Goal: Find specific page/section: Find specific page/section

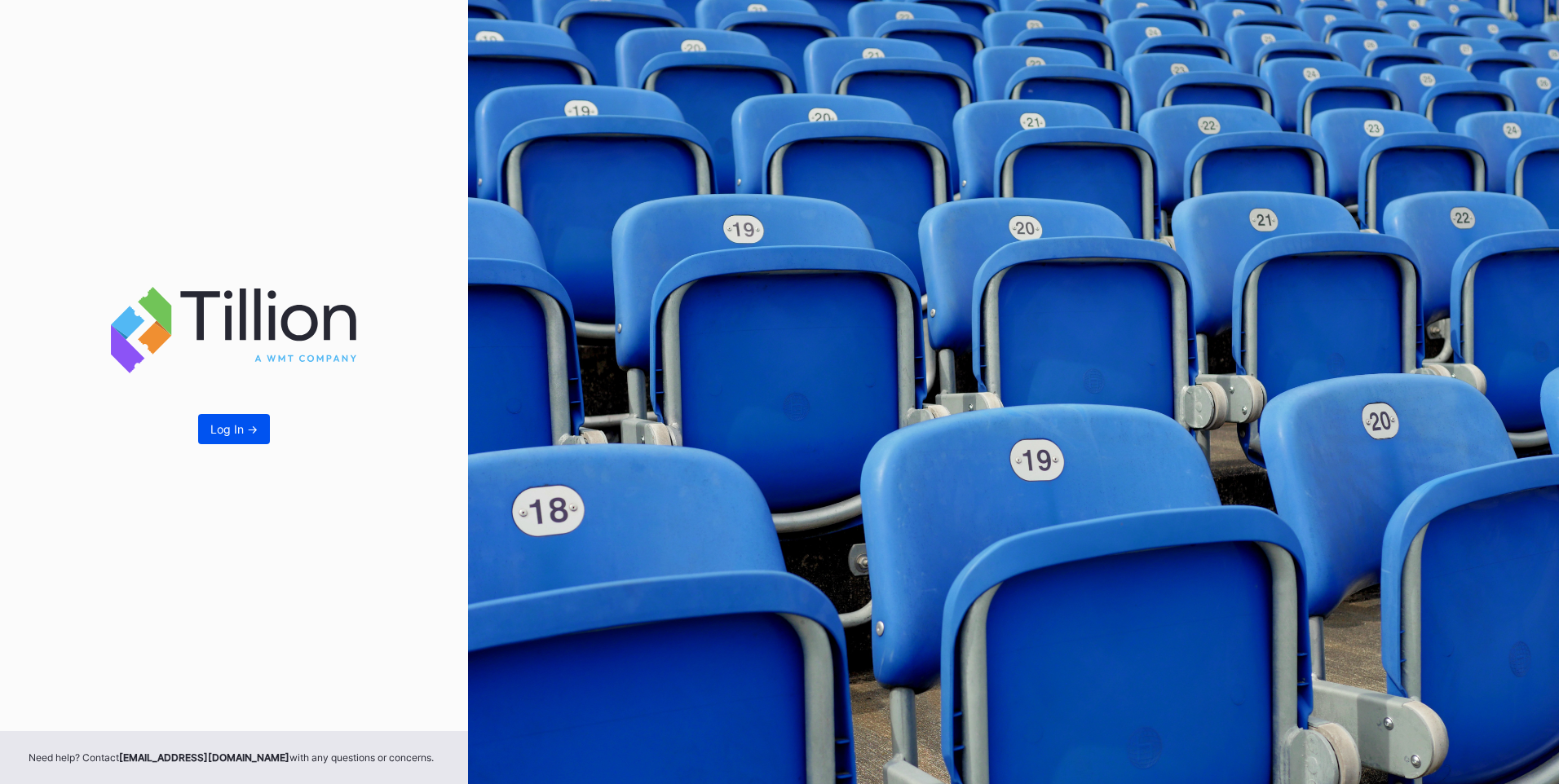
click at [254, 424] on div "Log In ->" at bounding box center [235, 429] width 48 height 14
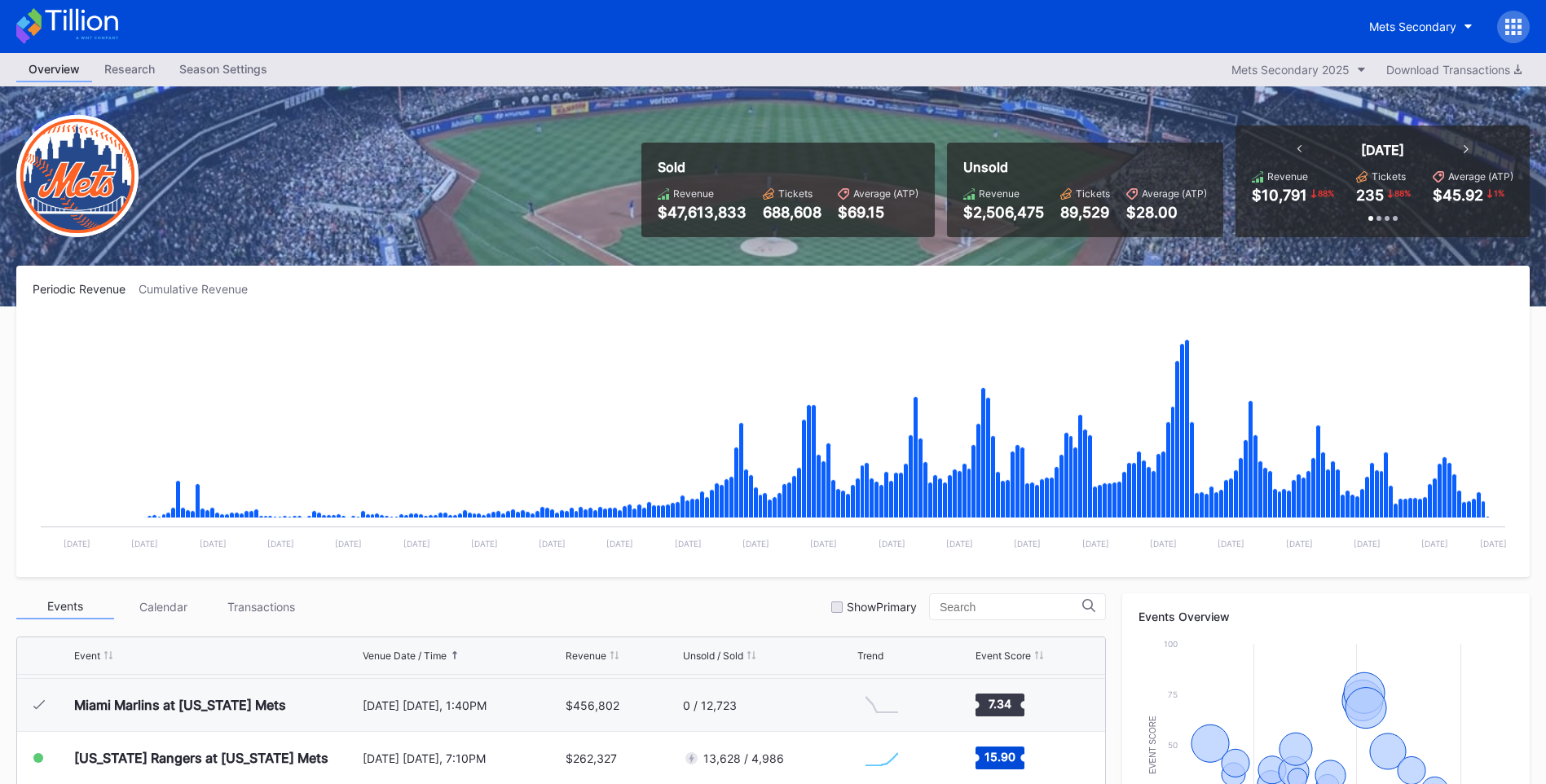
scroll to position [448, 0]
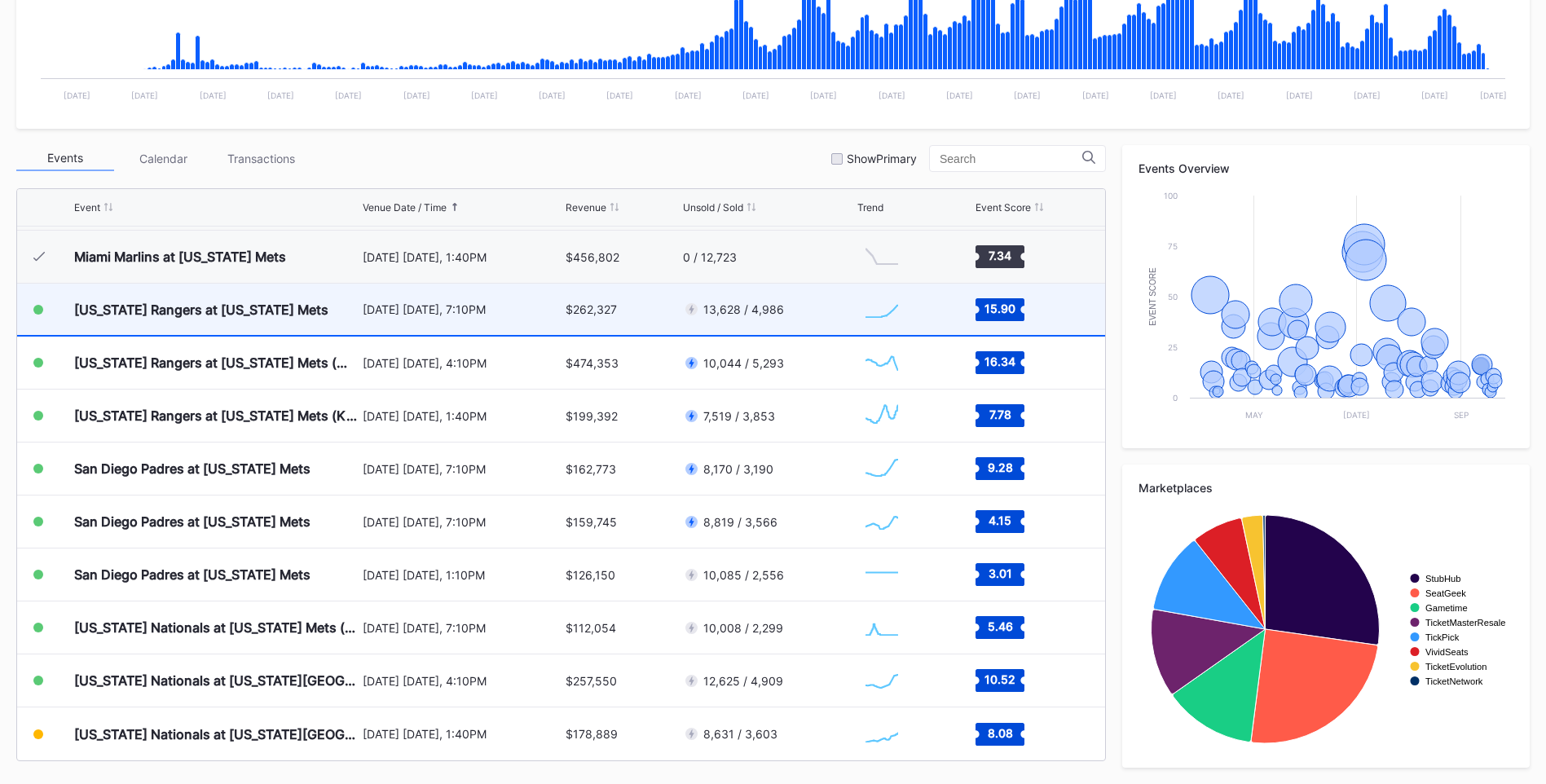
click at [259, 312] on div "[US_STATE] Rangers at [US_STATE] Mets" at bounding box center [202, 309] width 255 height 16
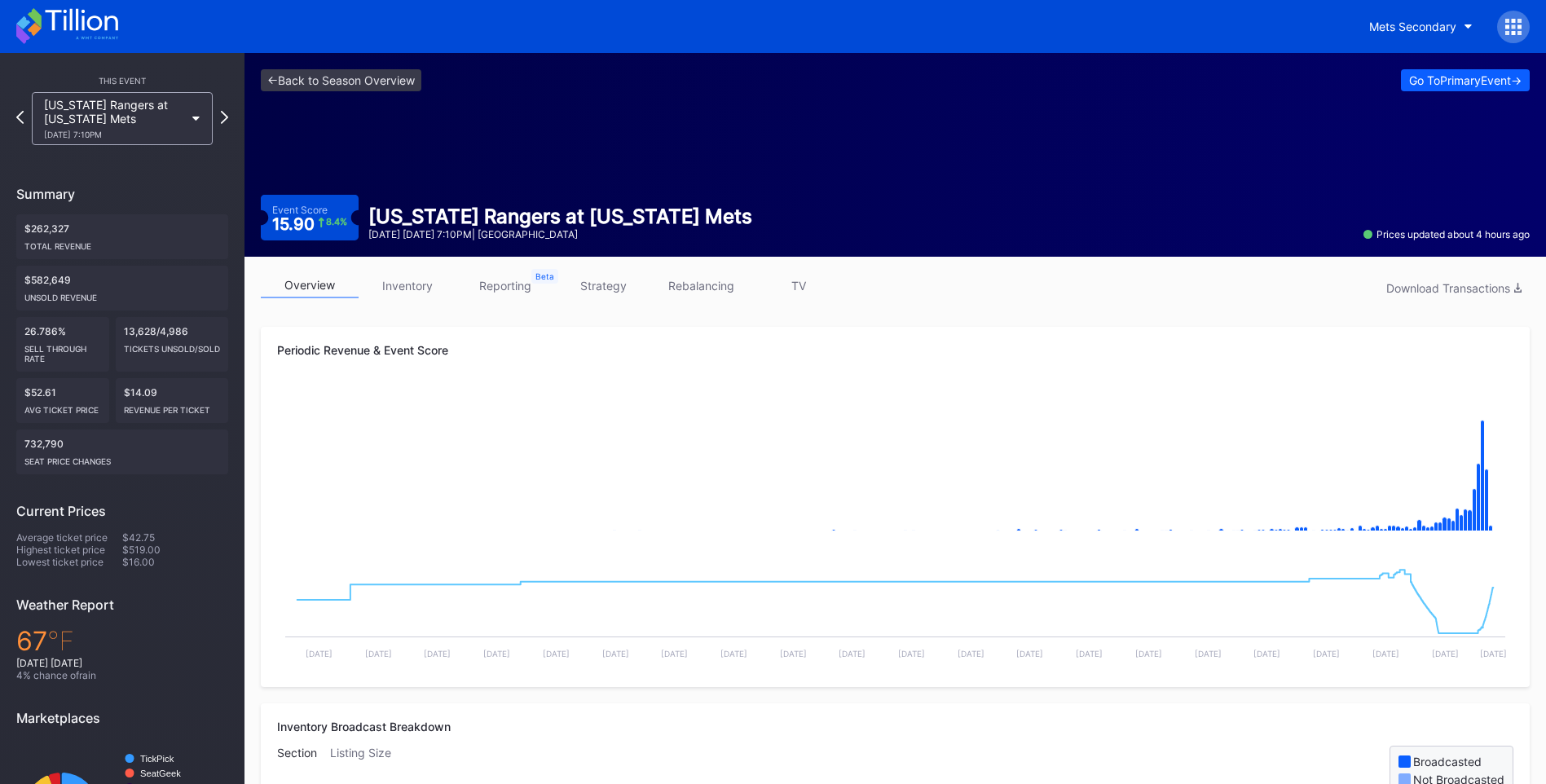
click at [419, 282] on link "inventory" at bounding box center [408, 285] width 97 height 25
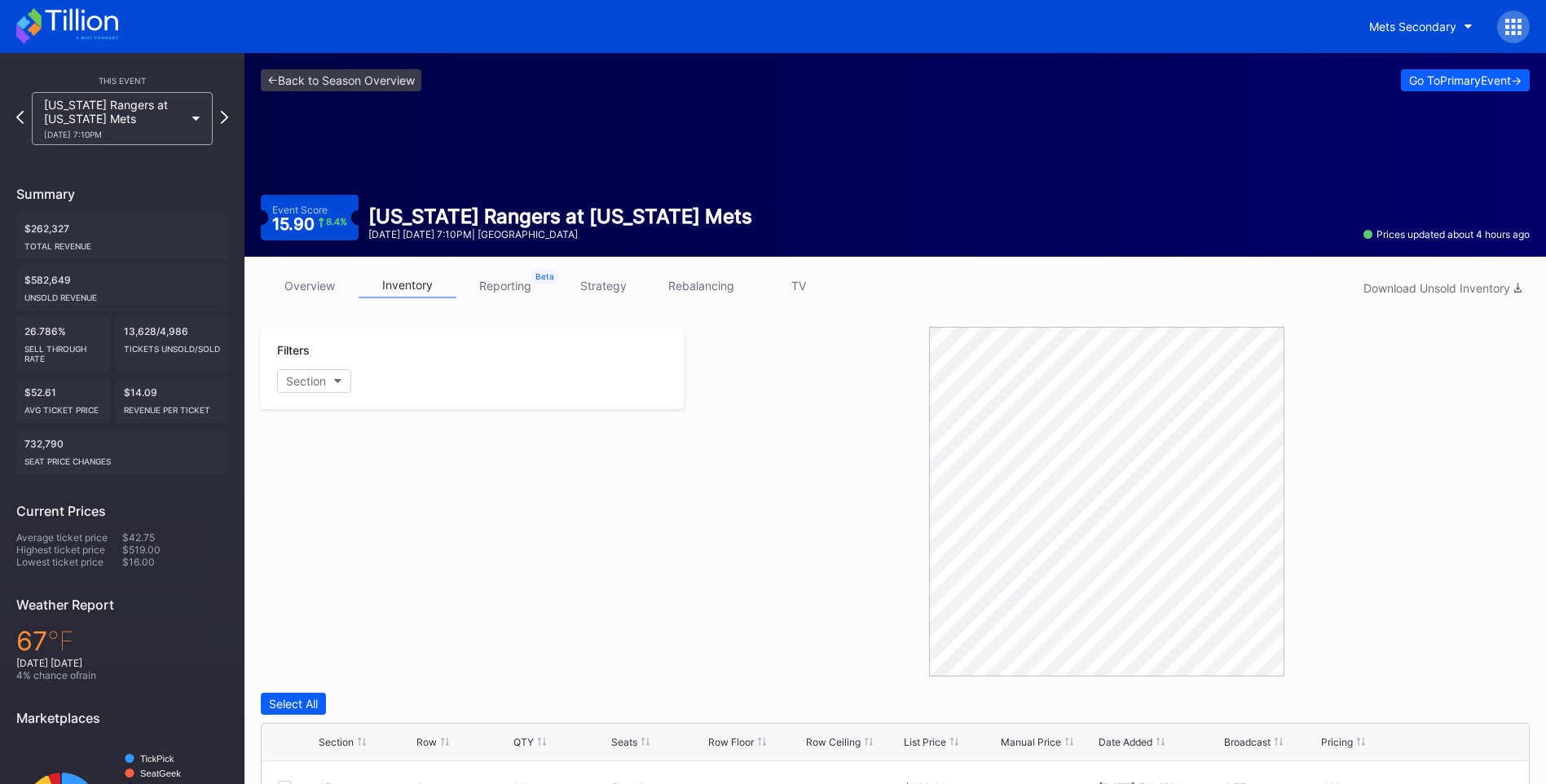
click at [513, 576] on div "Filters Section" at bounding box center [472, 502] width 424 height 350
click at [540, 557] on div "Filters Section" at bounding box center [472, 502] width 424 height 350
click at [748, 480] on div at bounding box center [1107, 502] width 846 height 350
